Goal: Communication & Community: Answer question/provide support

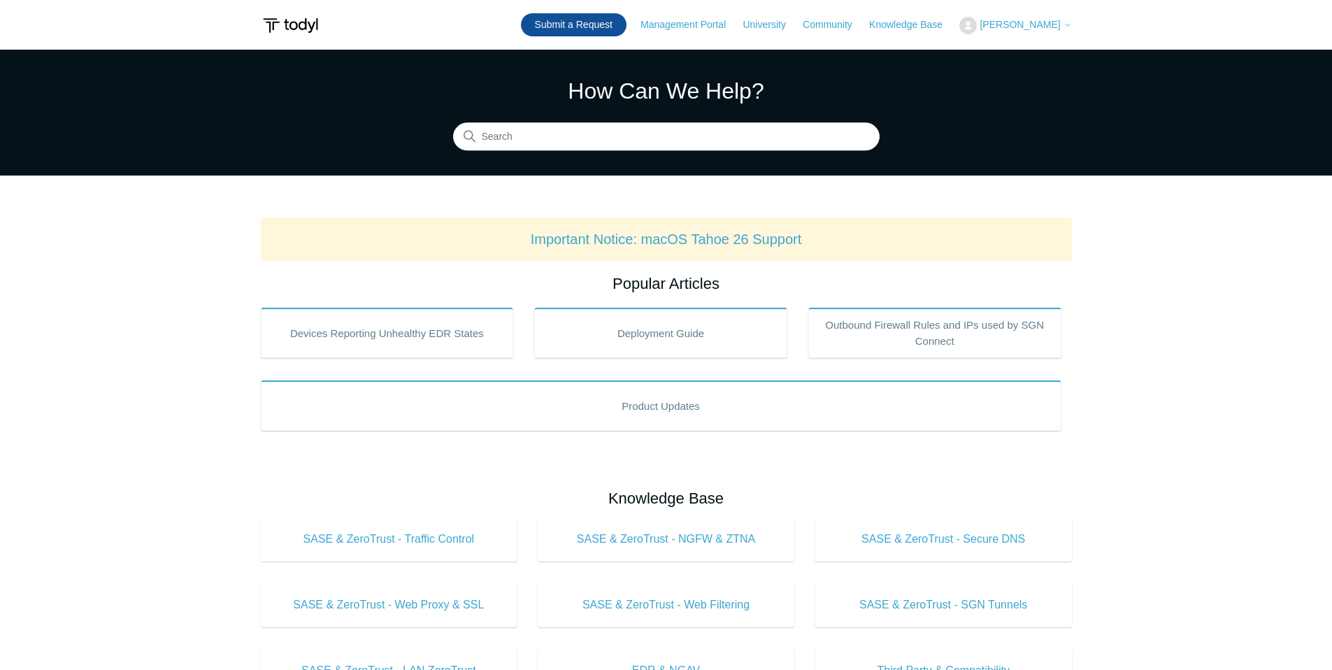
click at [566, 24] on link "Submit a Request" at bounding box center [574, 24] width 106 height 23
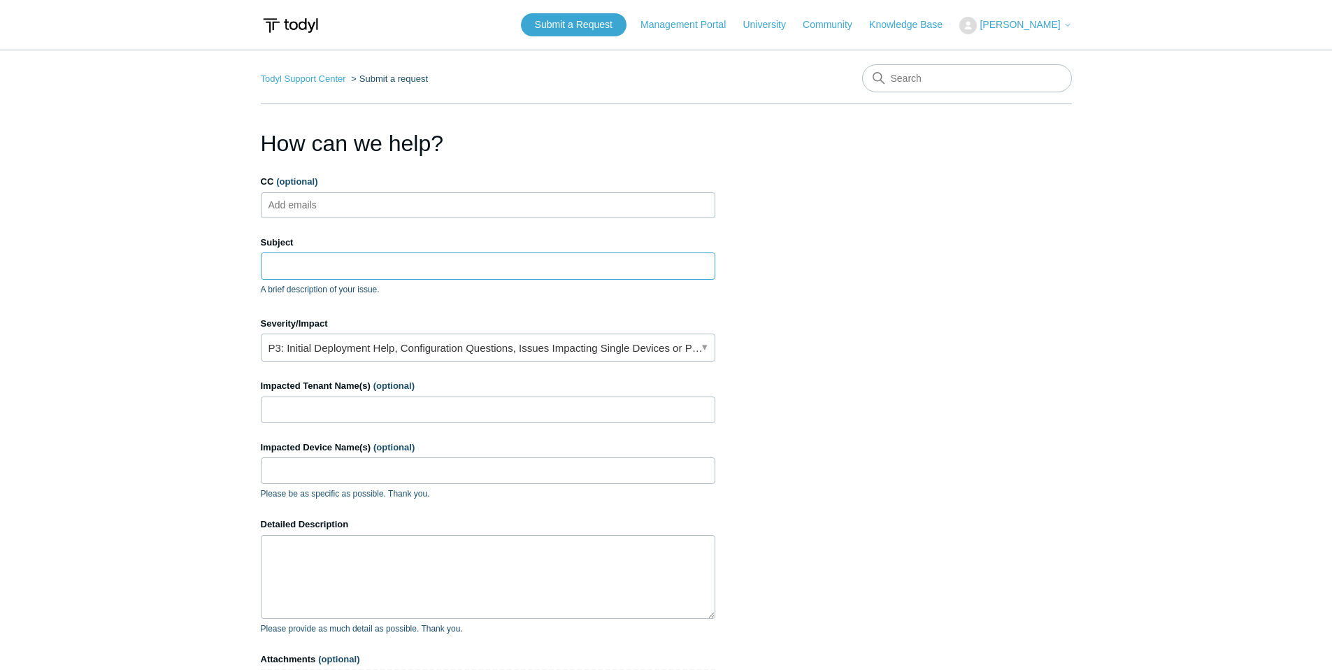
click at [438, 264] on input "Subject" at bounding box center [488, 265] width 454 height 27
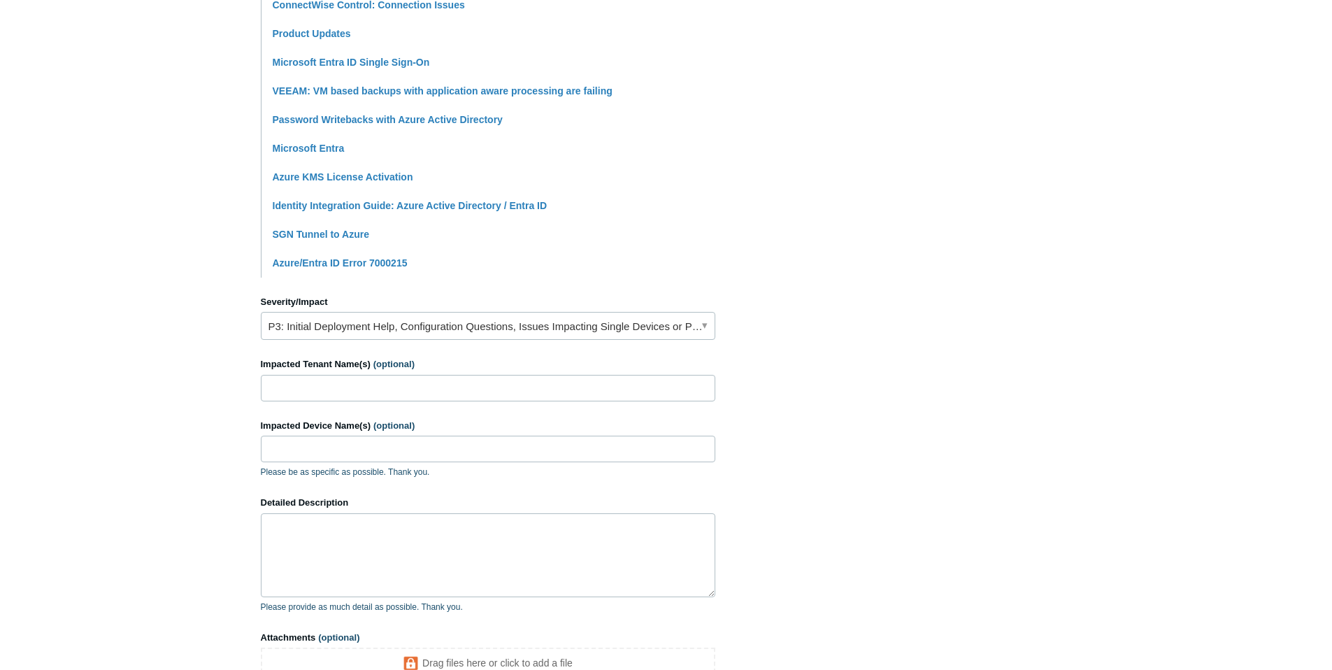
scroll to position [364, 0]
type input "Performance Issue Connecting to SQL in Azure"
click at [451, 330] on link "P3: Initial Deployment Help, Configuration Questions, Issues Impacting Single D…" at bounding box center [488, 324] width 454 height 28
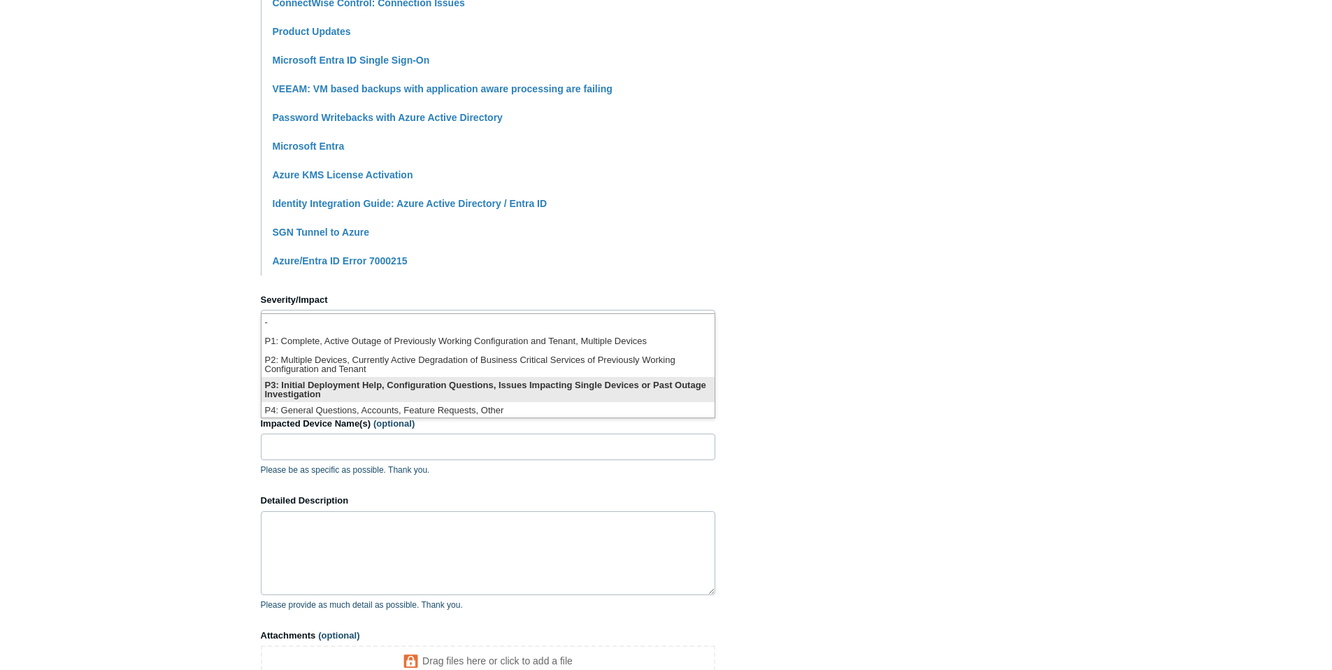
click at [439, 389] on li "P3: Initial Deployment Help, Configuration Questions, Issues Impacting Single D…" at bounding box center [487, 389] width 453 height 25
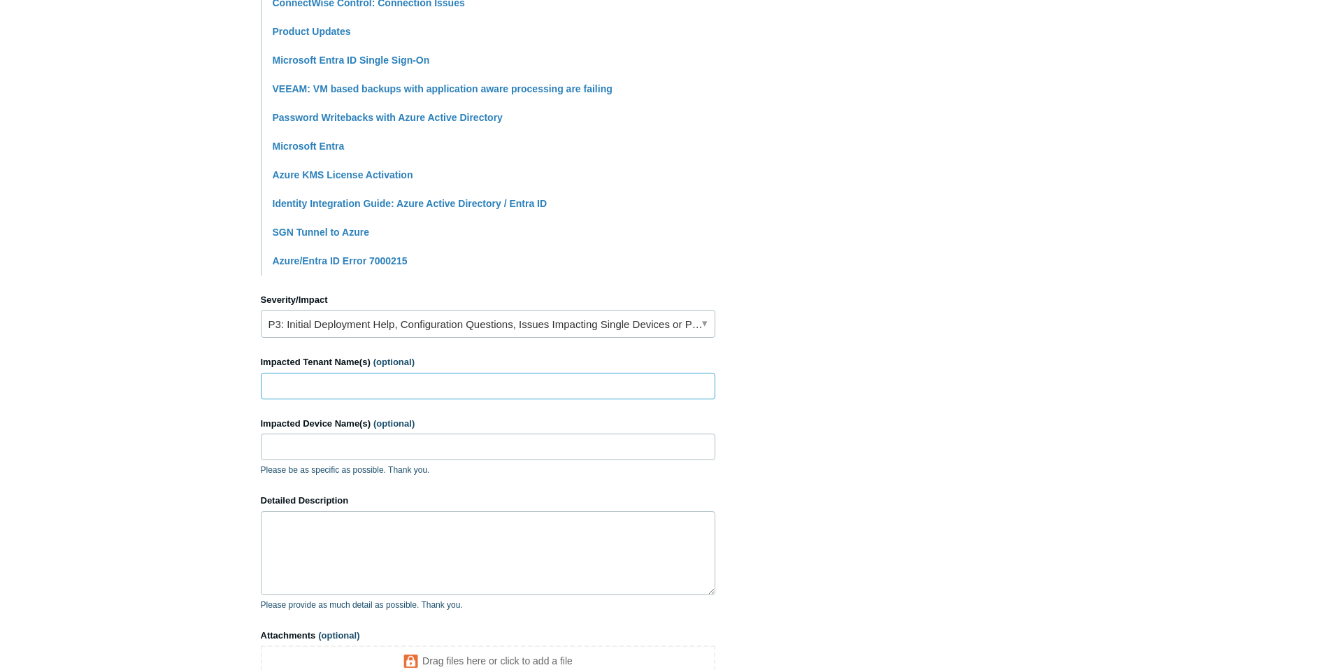
click at [322, 391] on input "Impacted Tenant Name(s) (optional)" at bounding box center [488, 386] width 454 height 27
type input "Special Olympics"
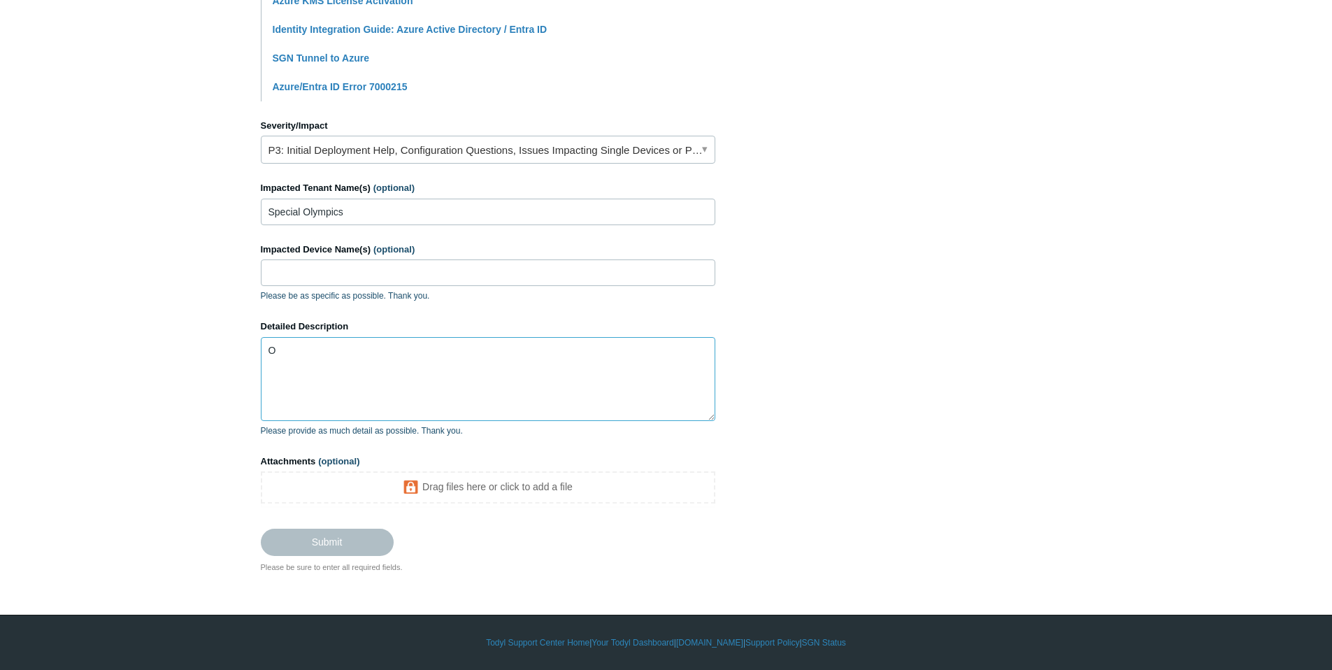
scroll to position [524, 0]
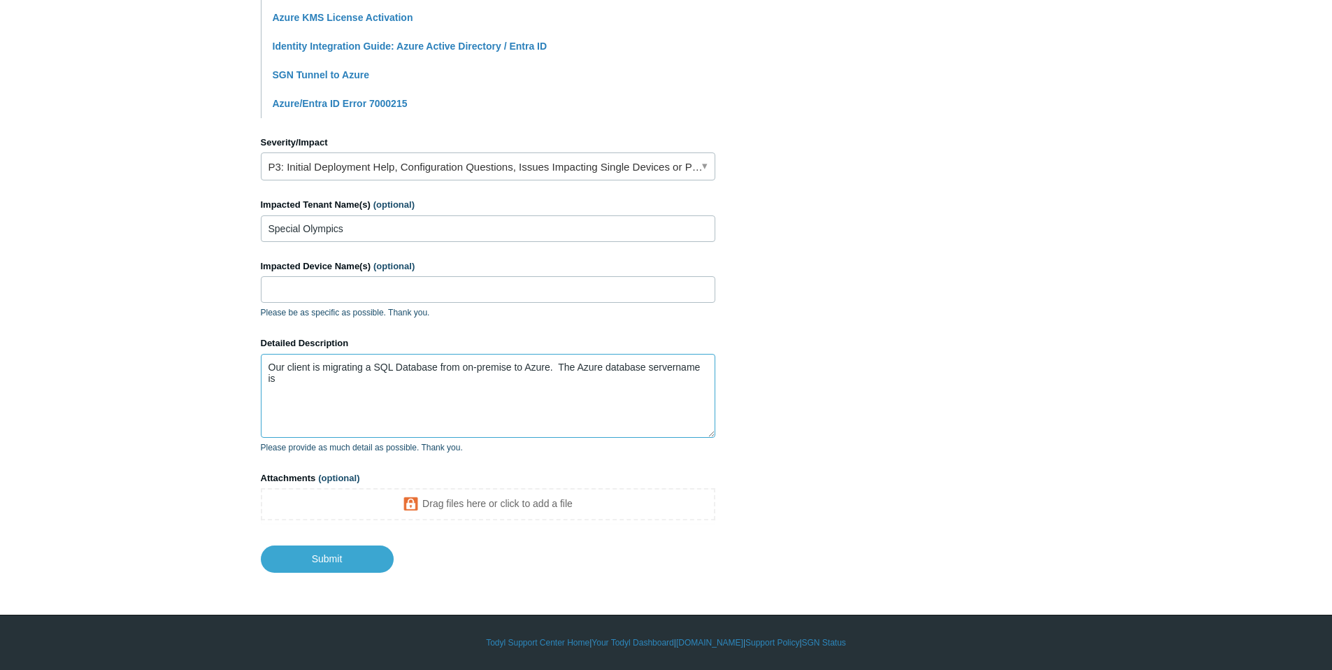
click at [382, 388] on textarea "Our client is migrating a SQL Database from on-premise to Azure. The Azure data…" at bounding box center [488, 396] width 454 height 84
paste textarea "[DOMAIN_NAME]"
paste textarea "[TECHNICAL_ID]"
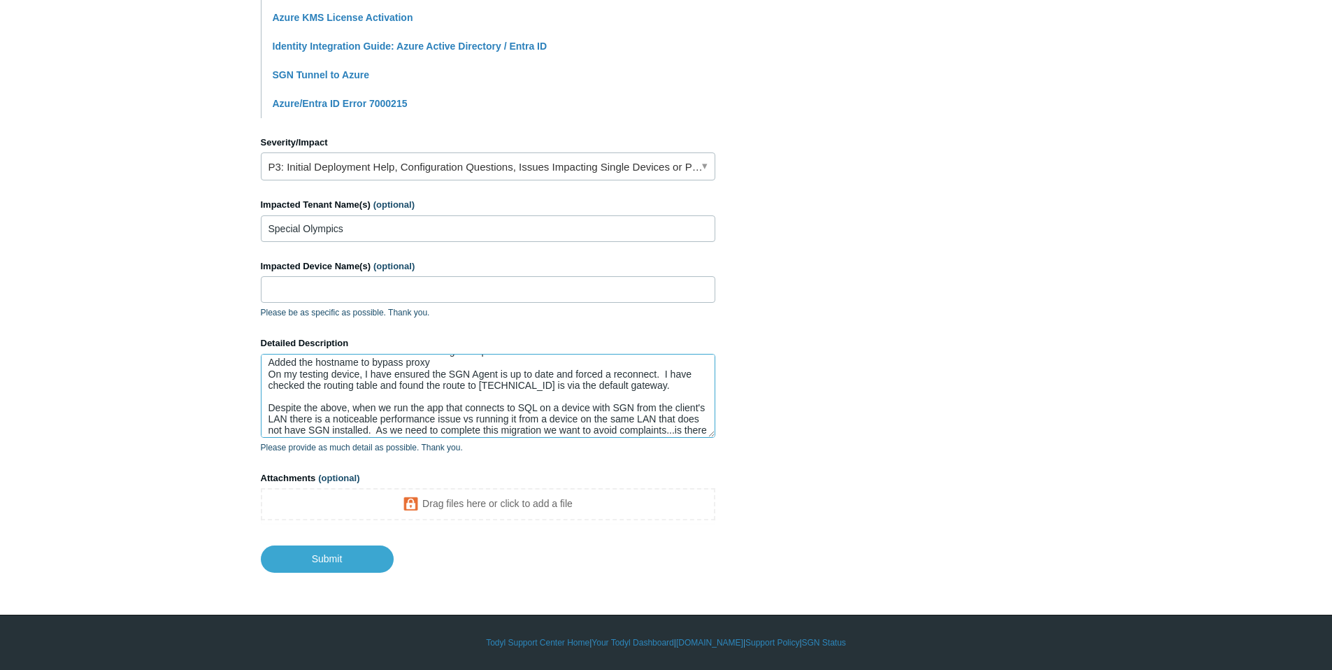
scroll to position [78, 0]
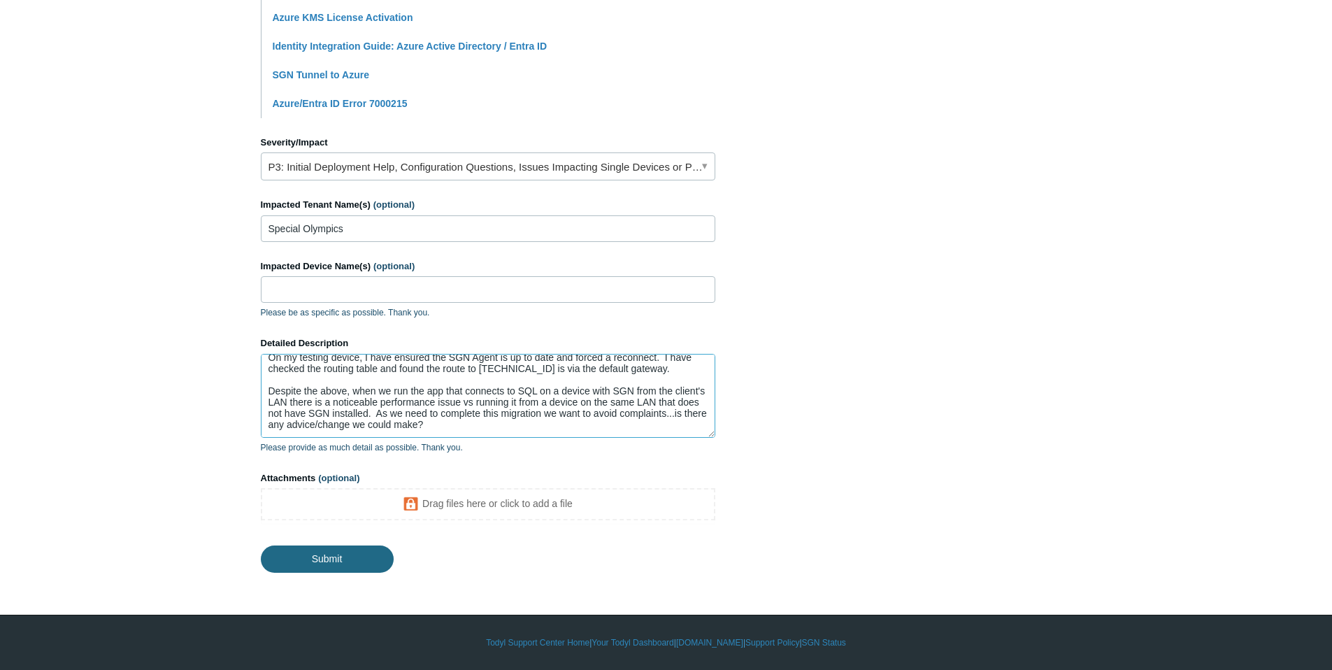
type textarea "Our client is migrating a SQL Database from on-premise to Azure. The Azure data…"
click at [342, 560] on input "Submit" at bounding box center [327, 558] width 133 height 28
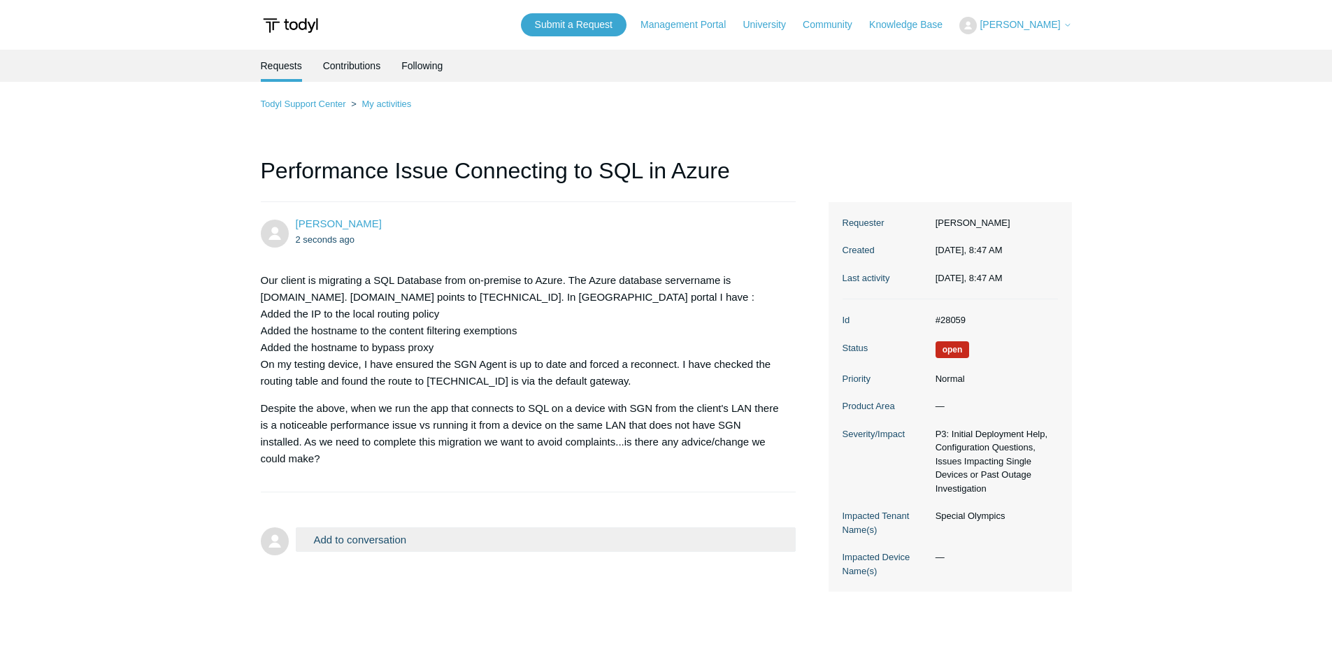
click at [1049, 31] on button "[PERSON_NAME]" at bounding box center [1015, 25] width 112 height 17
click at [1052, 55] on link "My Support Requests" at bounding box center [1028, 55] width 136 height 24
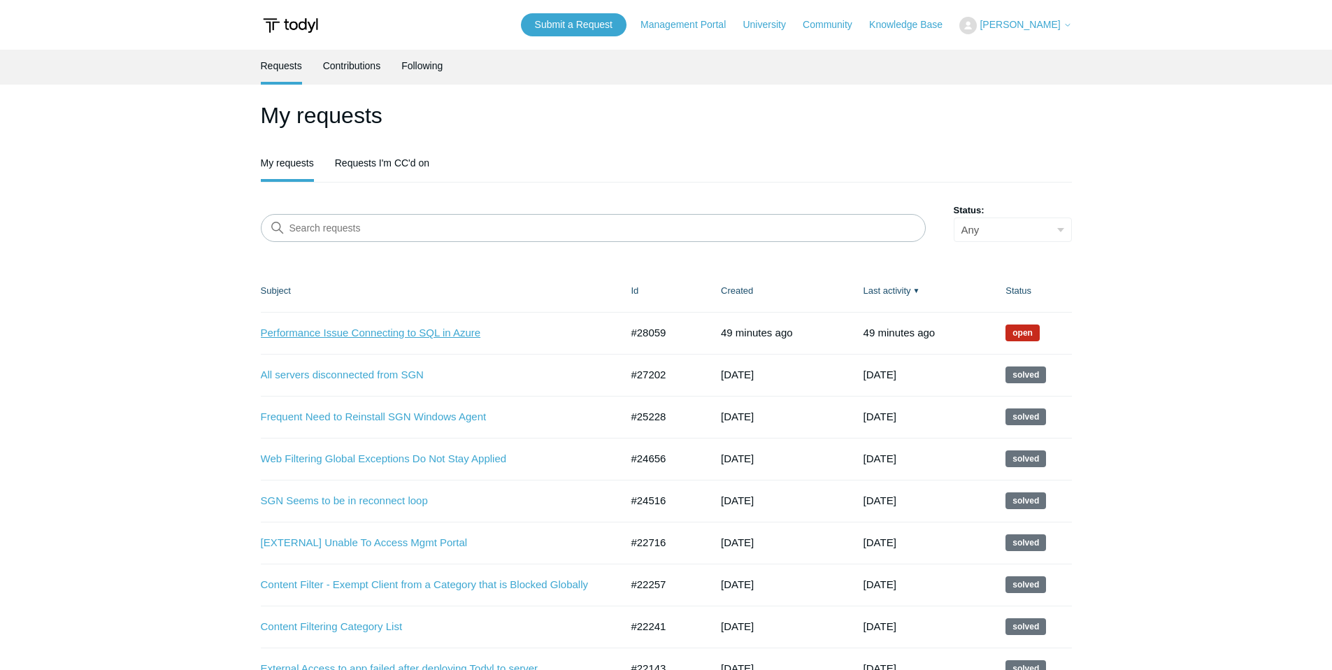
click at [358, 333] on link "Performance Issue Connecting to SQL in Azure" at bounding box center [430, 333] width 339 height 16
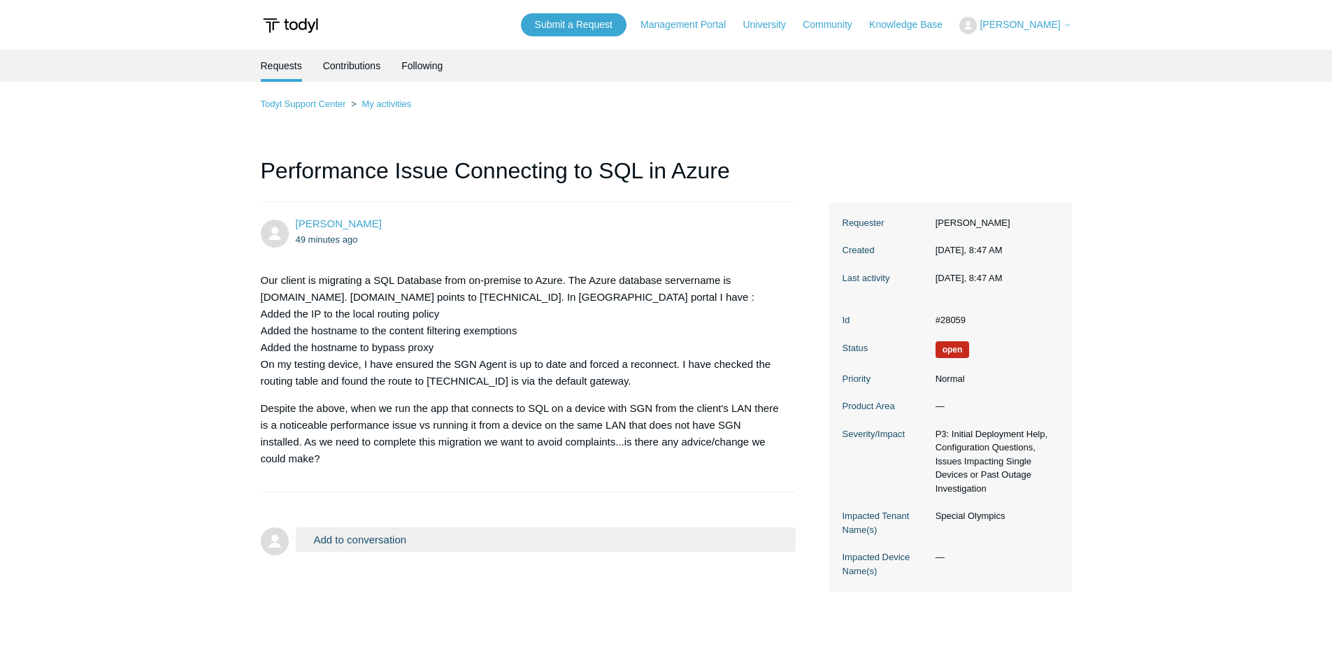
click at [1137, 234] on main "Requests Contributions Following Todyl Support Center My activities Performance…" at bounding box center [666, 351] width 1332 height 603
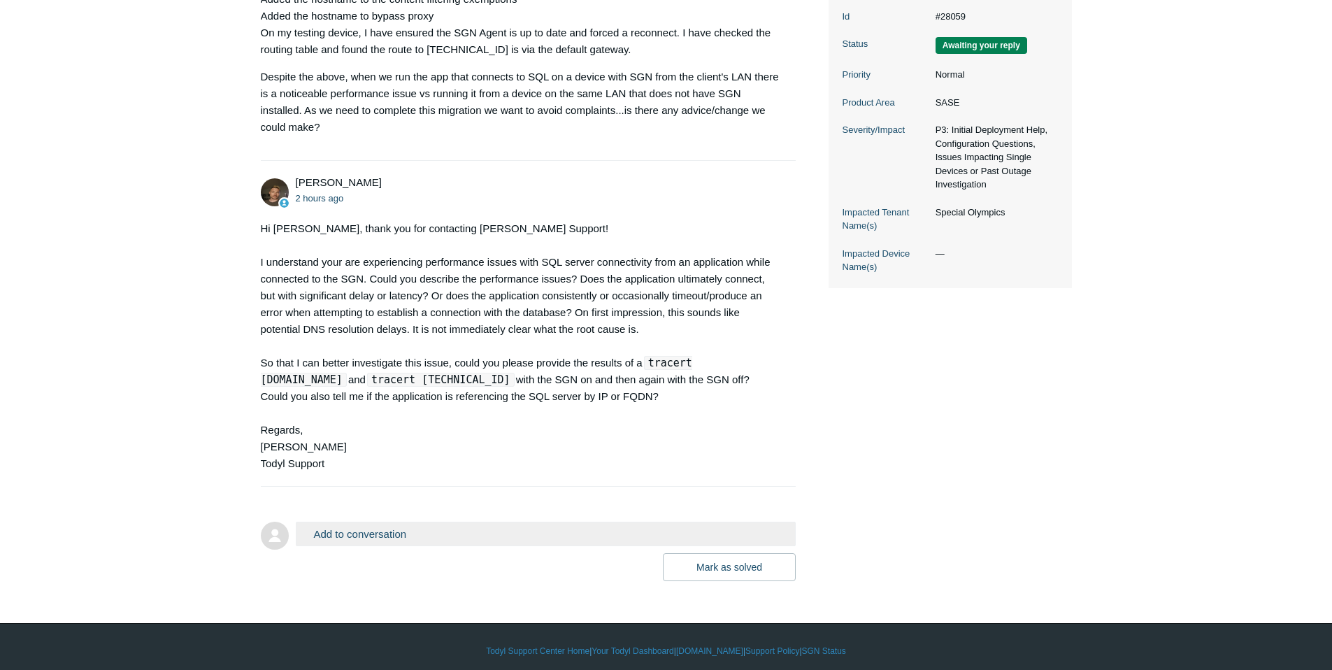
scroll to position [357, 0]
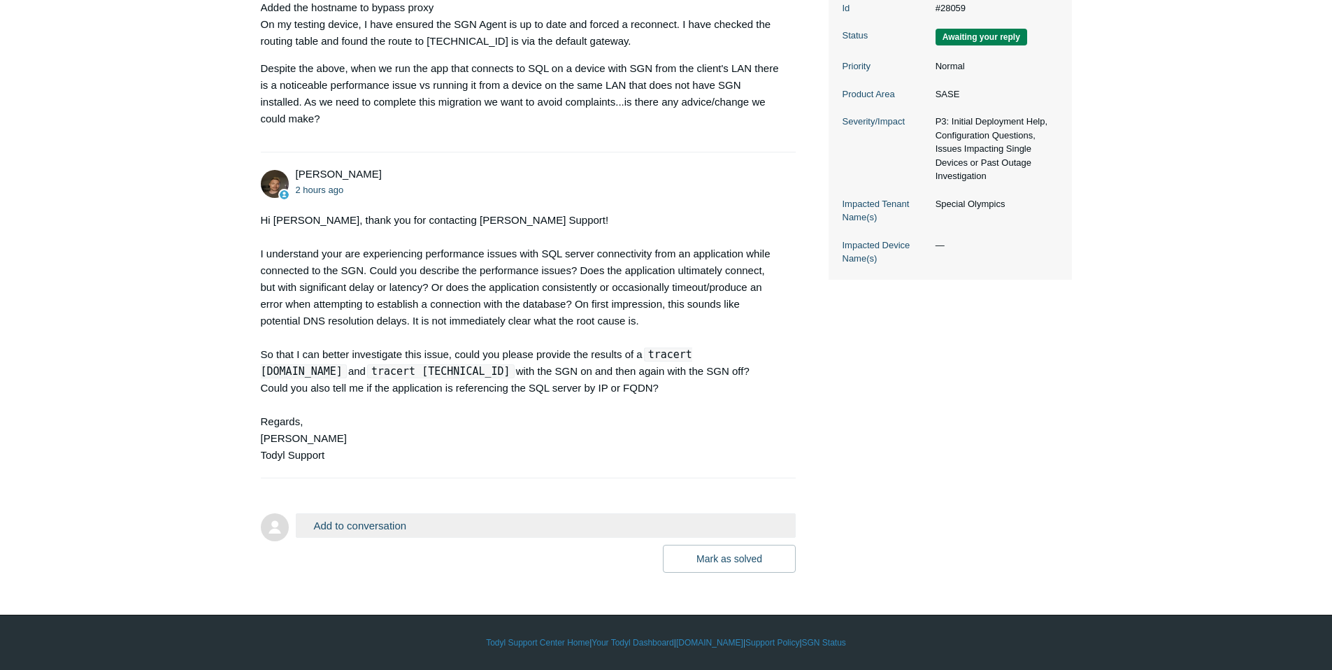
click at [385, 524] on button "Add to conversation" at bounding box center [546, 525] width 501 height 24
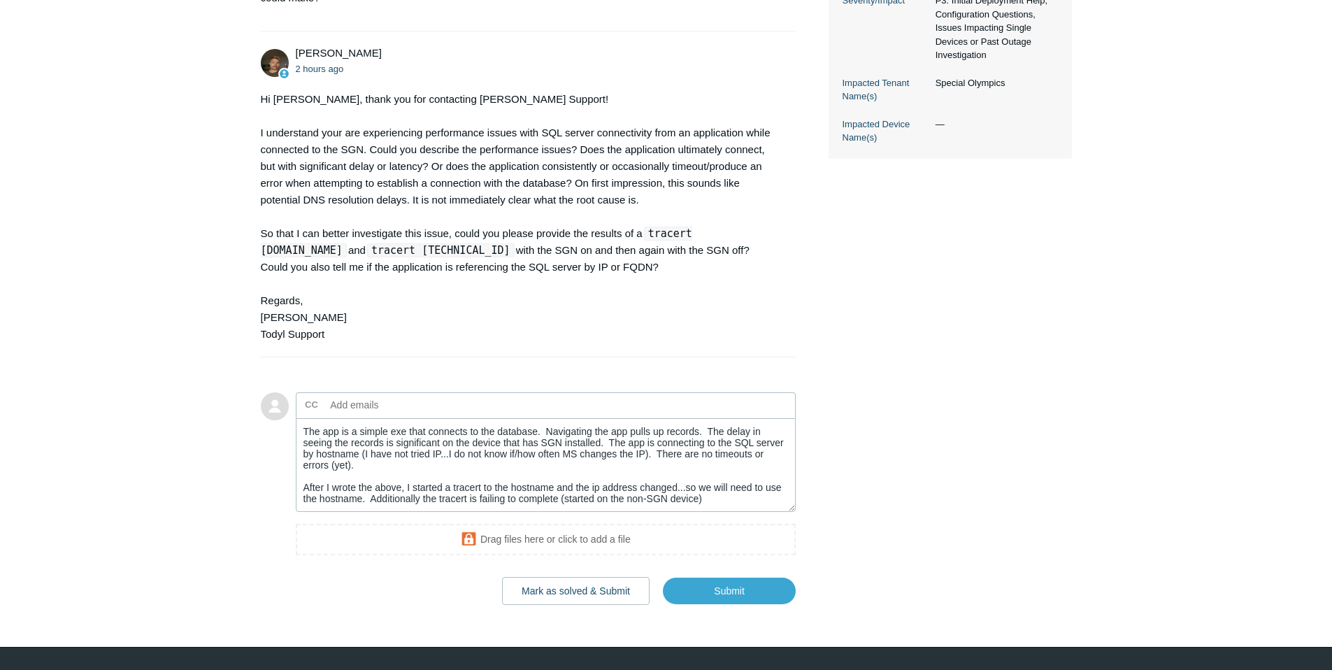
scroll to position [510, 0]
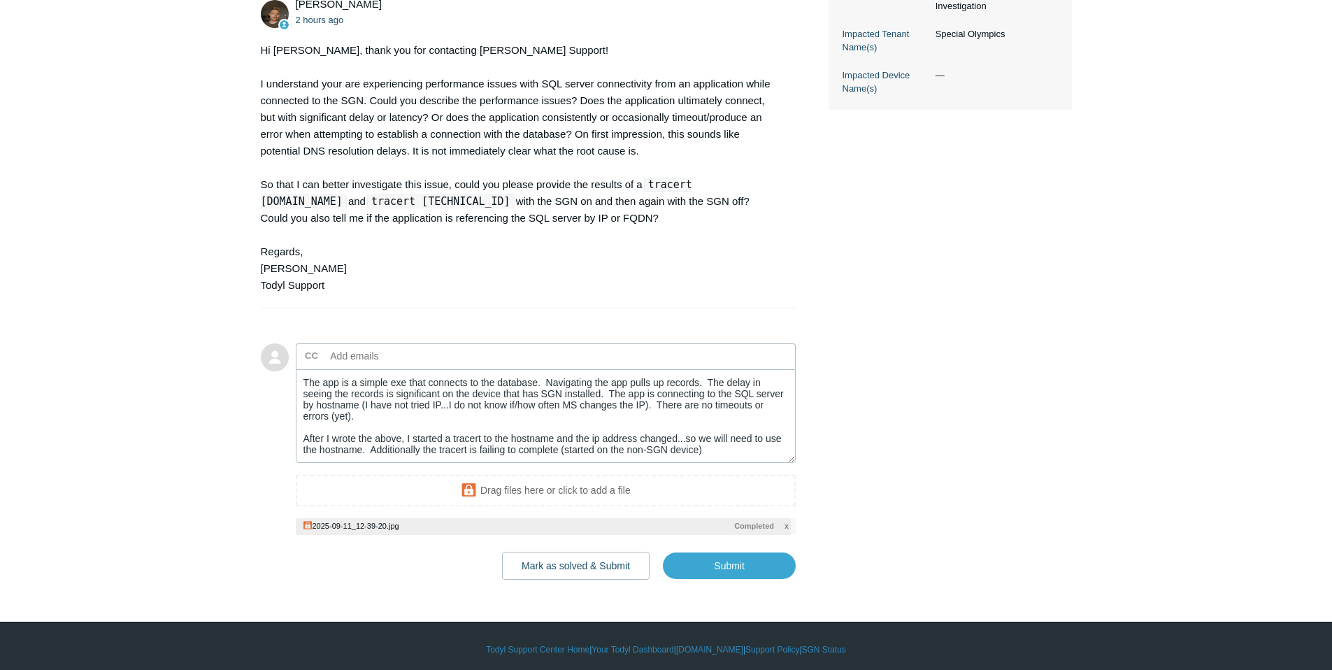
click at [785, 532] on span "x" at bounding box center [786, 526] width 4 height 12
click at [733, 464] on textarea "The app is a simple exe that connects to the database. Navigating the app pulls…" at bounding box center [546, 416] width 501 height 94
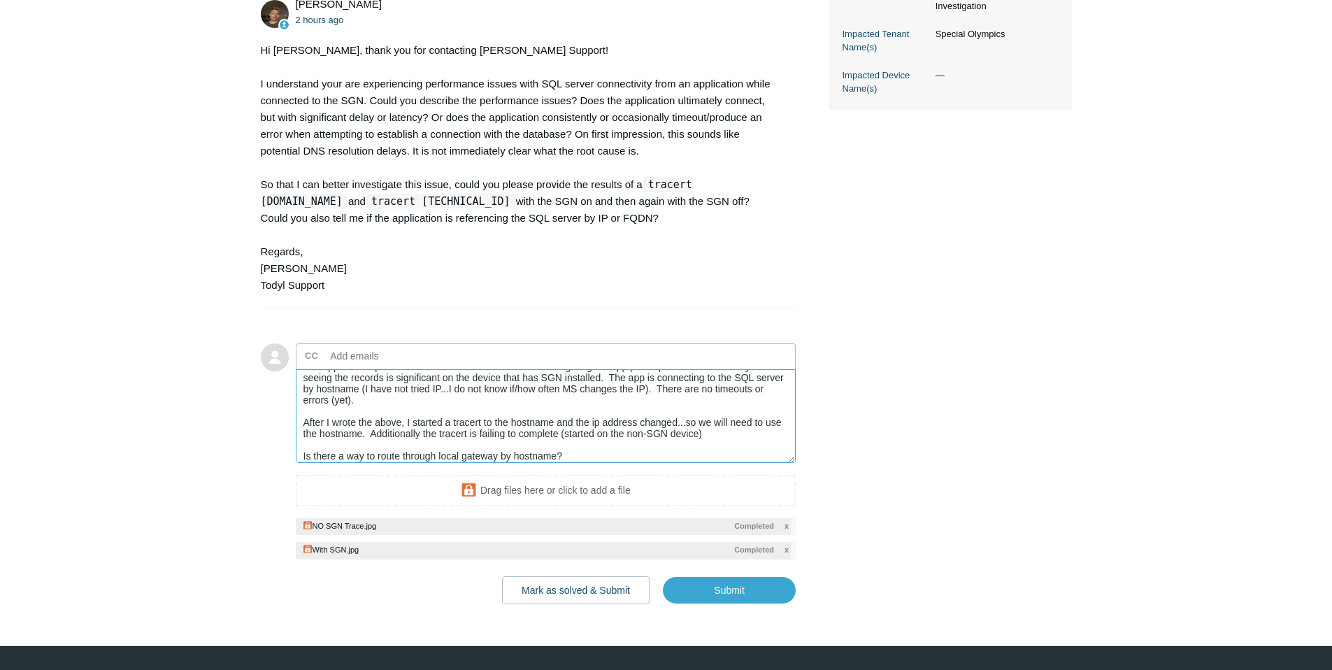
click at [618, 464] on textarea "The app is a simple exe that connects to the database. Navigating the app pulls…" at bounding box center [546, 416] width 501 height 94
click at [740, 605] on input "Submit" at bounding box center [729, 591] width 133 height 28
type textarea "The app is a simple exe that connects to the database. Navigating the app pulls…"
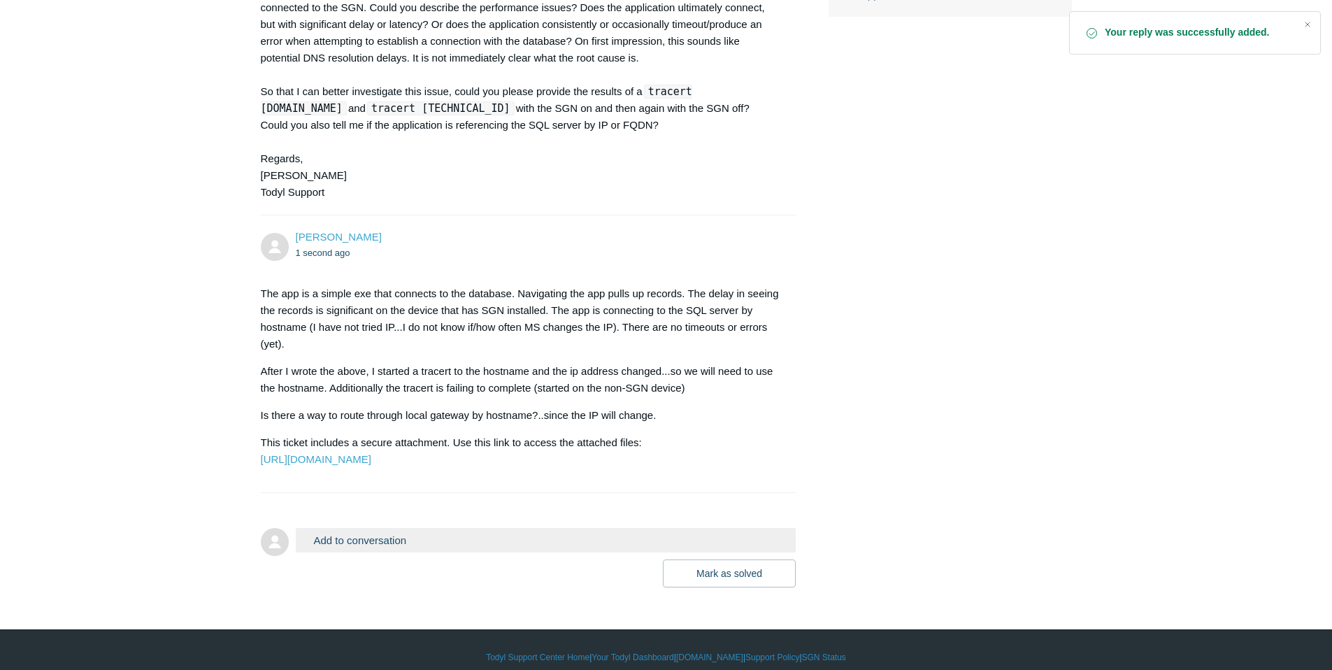
scroll to position [594, 0]
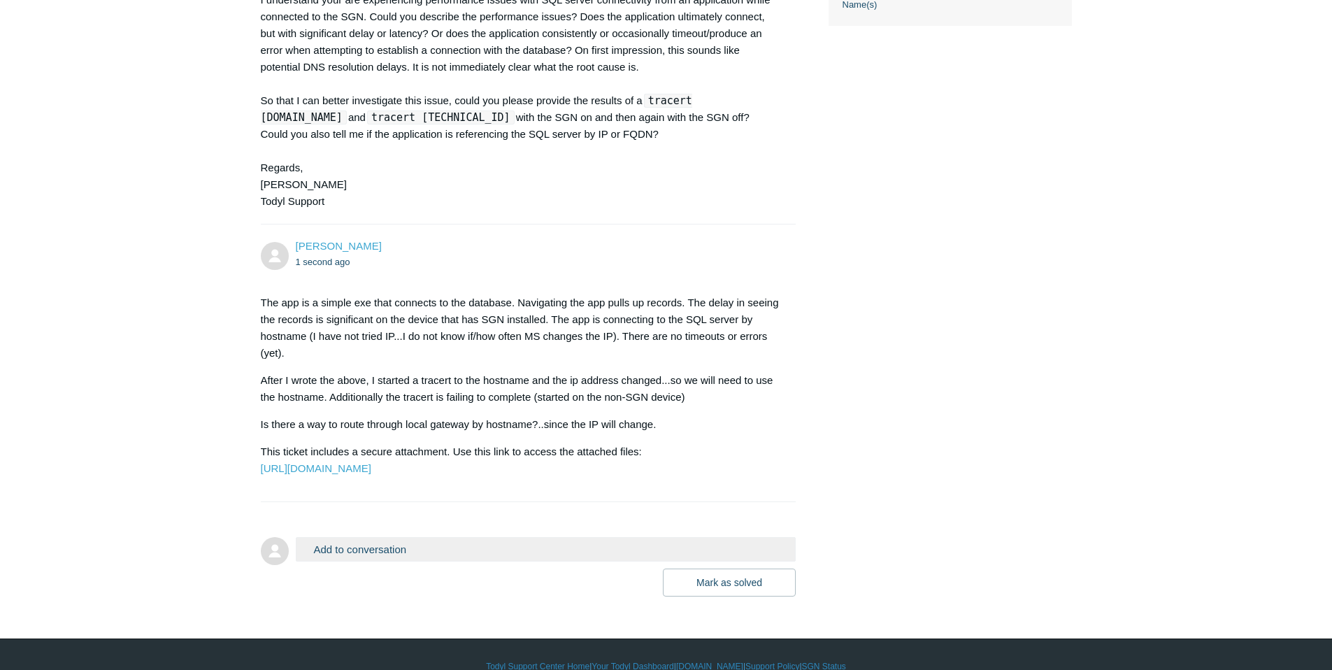
click at [1239, 199] on main "Requests Contributions Following Todyl Support Center My activities Performance…" at bounding box center [666, 26] width 1332 height 1140
